Goal: Find specific page/section: Find specific page/section

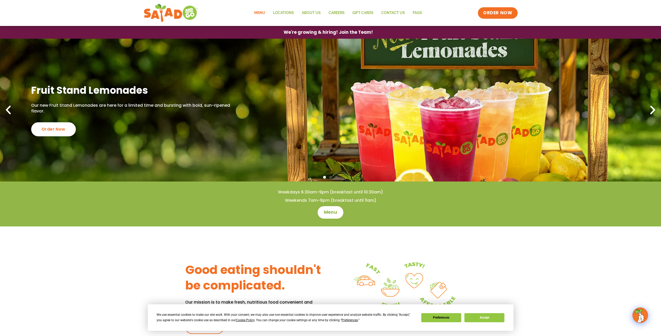
click at [264, 15] on link "Menu" at bounding box center [259, 13] width 19 height 12
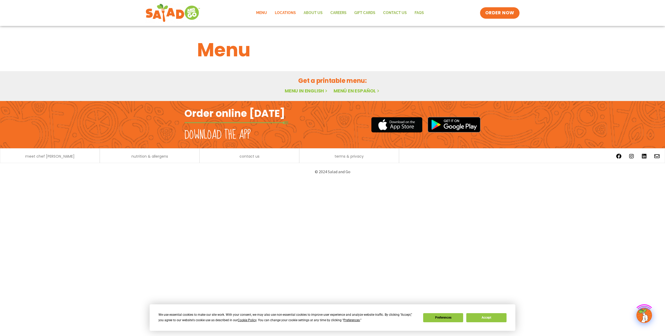
click at [279, 12] on link "Locations" at bounding box center [285, 13] width 29 height 12
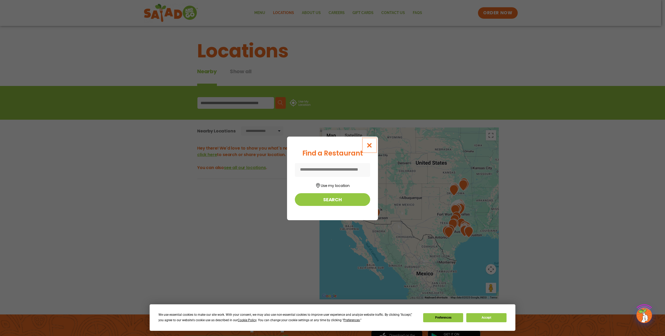
click at [372, 144] on icon "Close modal" at bounding box center [369, 145] width 6 height 5
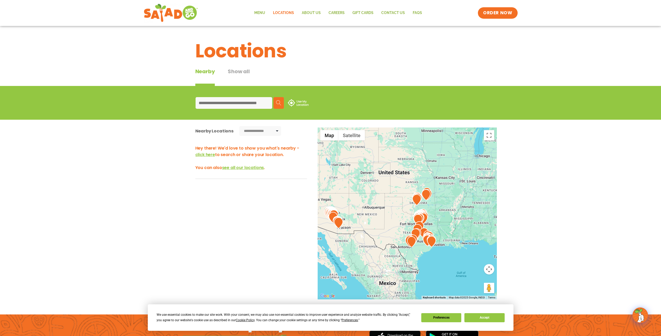
drag, startPoint x: 431, startPoint y: 184, endPoint x: 384, endPoint y: 199, distance: 49.3
click at [379, 198] on div at bounding box center [406, 213] width 179 height 172
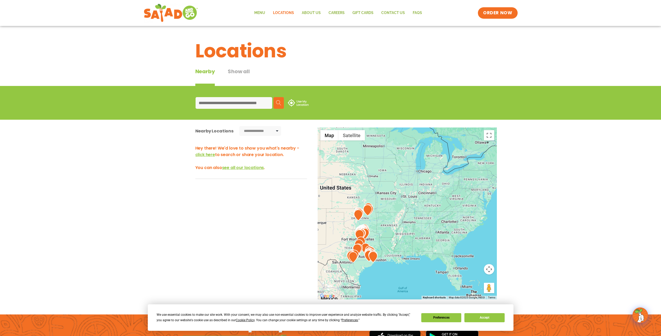
drag, startPoint x: 412, startPoint y: 199, endPoint x: 397, endPoint y: 202, distance: 15.2
click at [397, 202] on div at bounding box center [406, 213] width 179 height 172
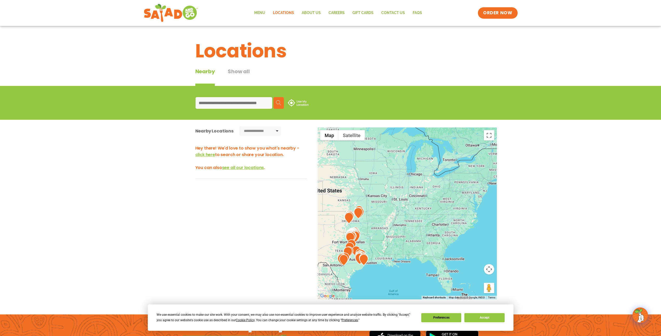
drag, startPoint x: 413, startPoint y: 201, endPoint x: 411, endPoint y: 204, distance: 3.3
click at [411, 204] on div at bounding box center [406, 213] width 179 height 172
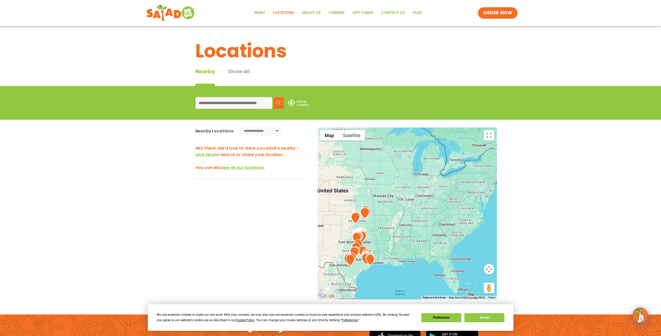
click at [176, 13] on img at bounding box center [170, 13] width 49 height 19
